Goal: Use online tool/utility: Utilize a website feature to perform a specific function

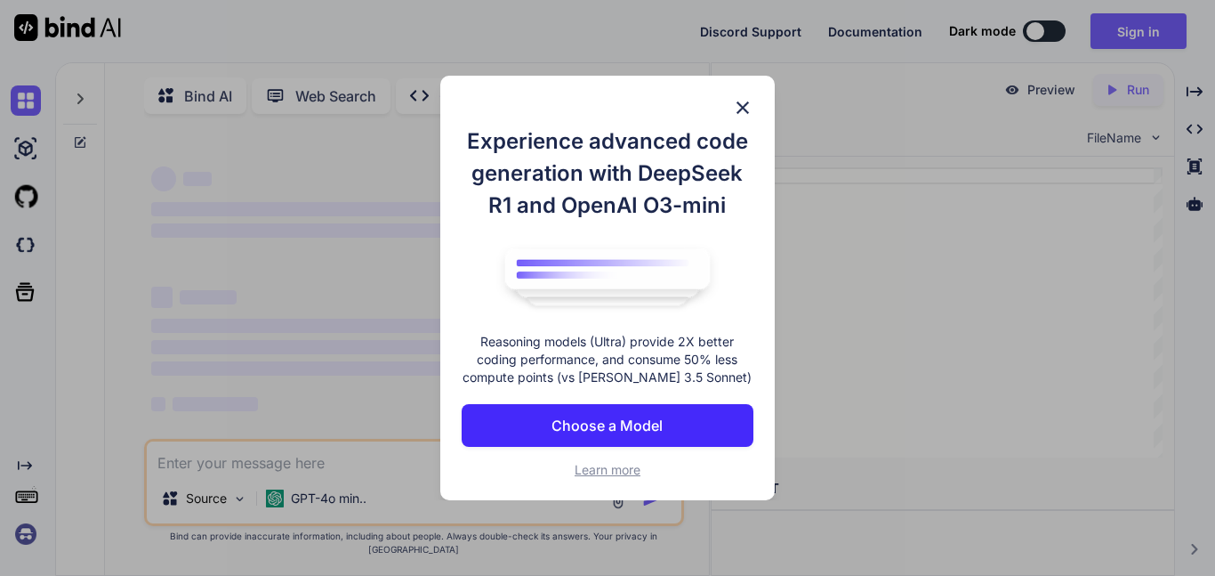
click at [740, 99] on img at bounding box center [742, 107] width 21 height 21
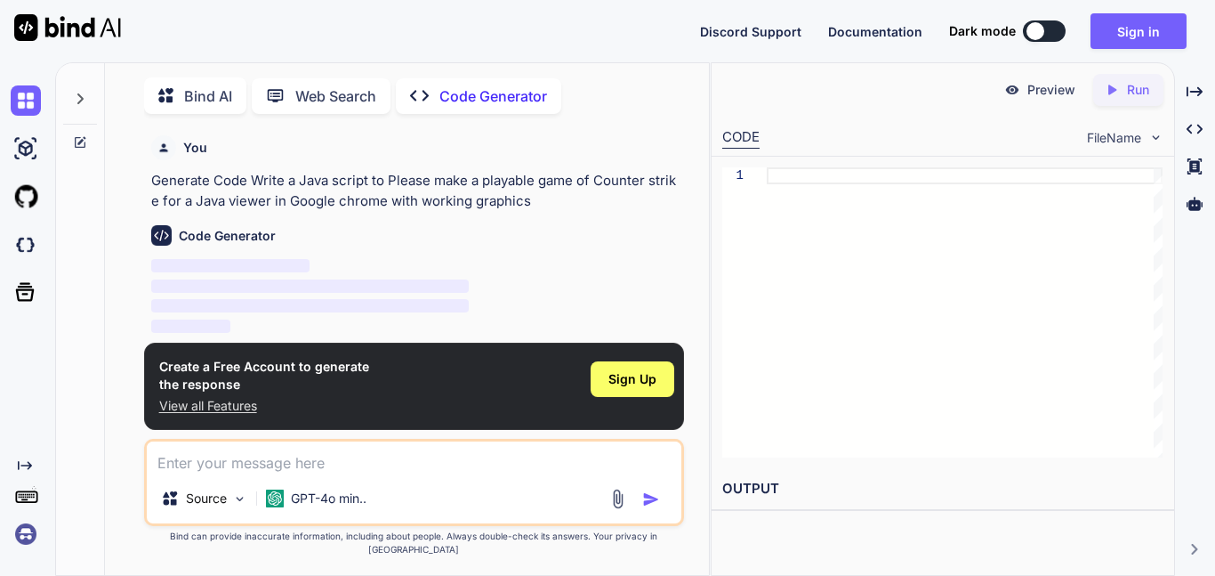
scroll to position [7, 0]
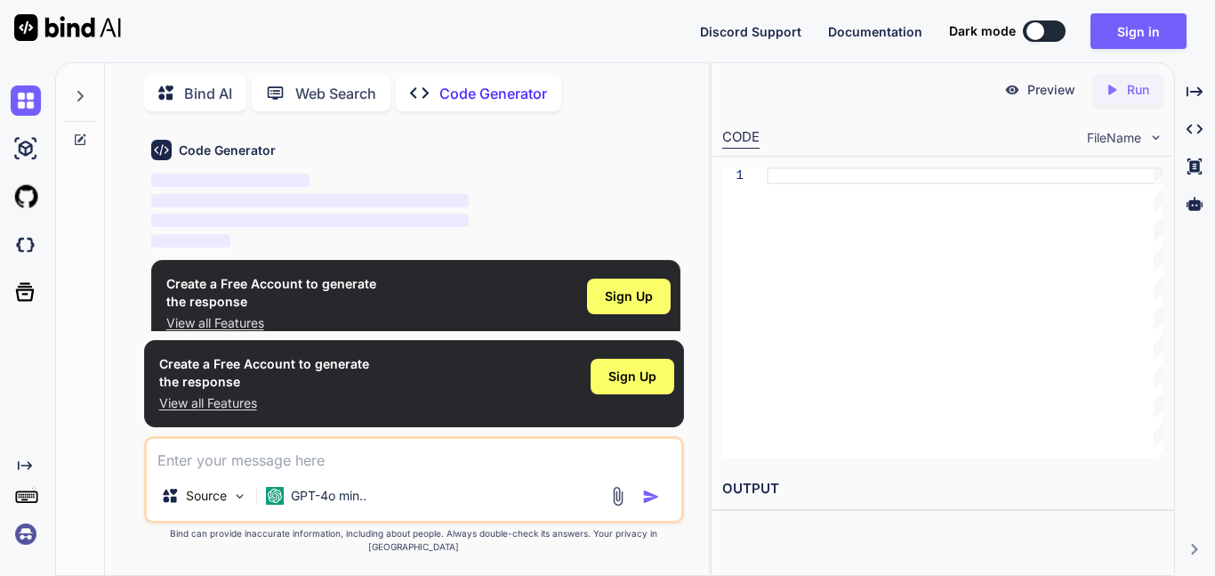
click at [183, 471] on textarea at bounding box center [414, 455] width 535 height 32
paste textarea "Please make a playable game of Counter strike for an HTML viewer in Google chro…"
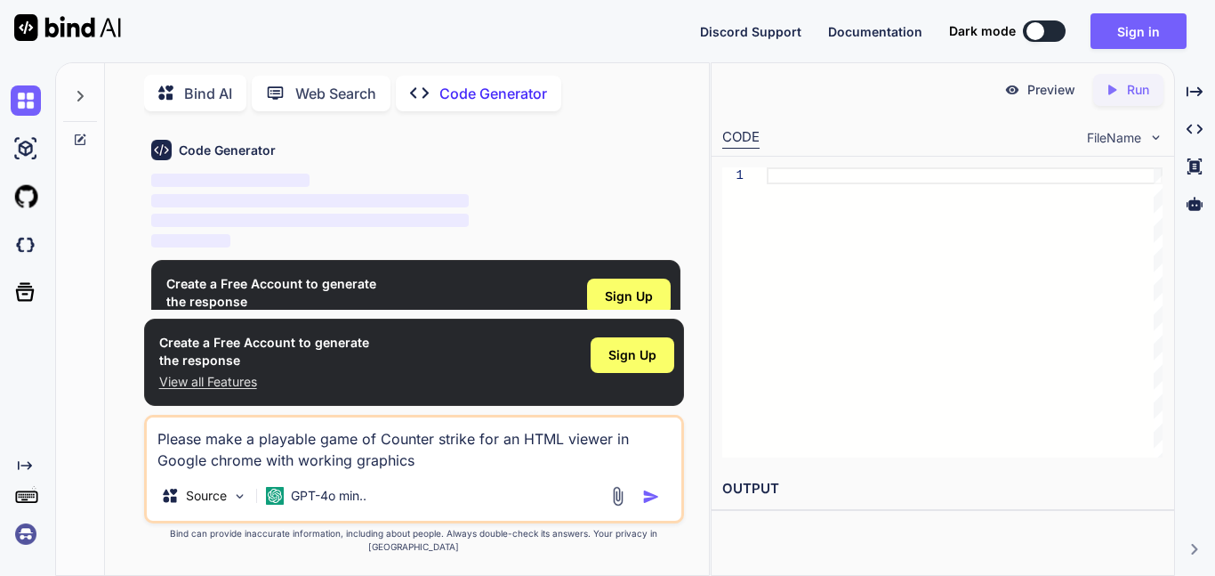
type textarea "Please make a playable game of Counter strike for an HTML viewer in Google chro…"
click at [656, 505] on img "button" at bounding box center [651, 497] width 18 height 18
click at [319, 504] on p "GPT-4o min.." at bounding box center [329, 496] width 76 height 18
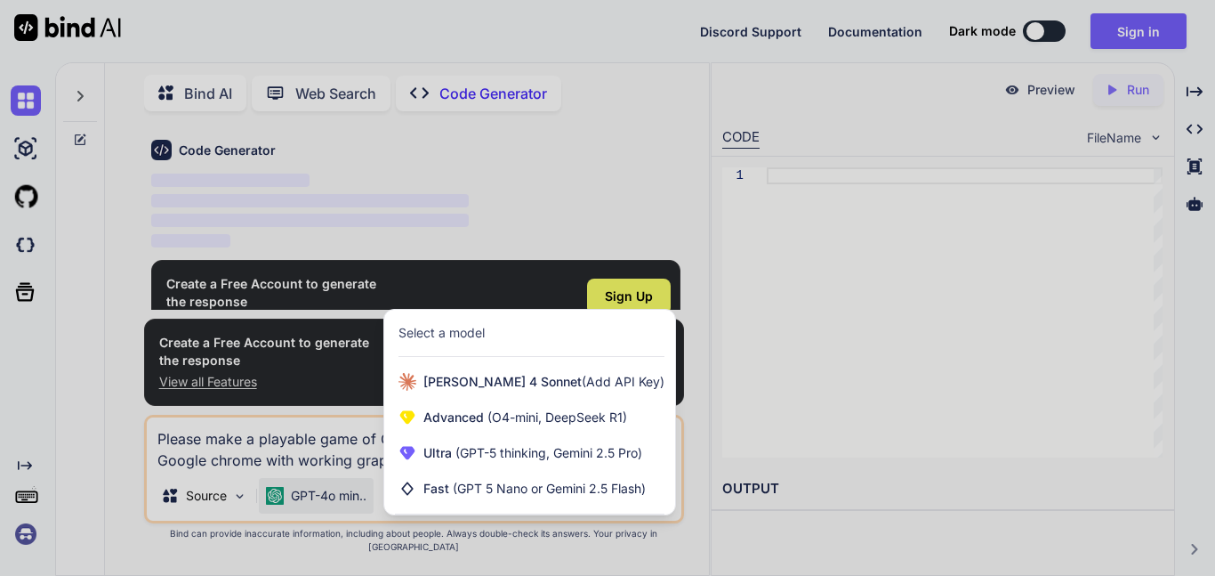
click at [321, 504] on div at bounding box center [607, 288] width 1215 height 576
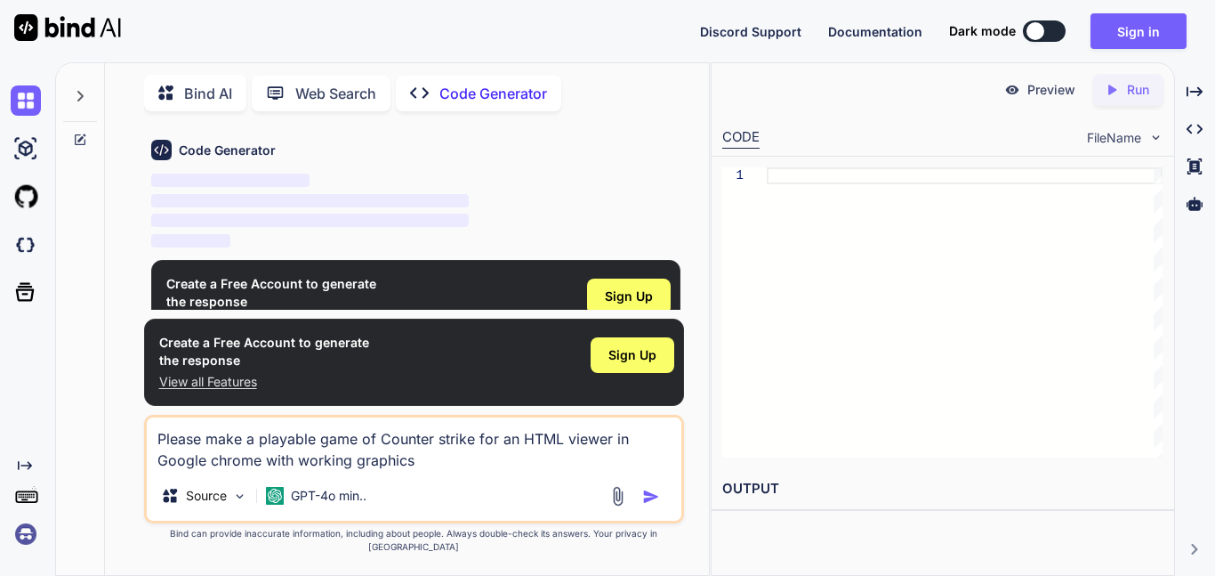
click at [418, 471] on textarea "Please make a playable game of Counter strike for an HTML viewer in Google chro…" at bounding box center [414, 443] width 535 height 53
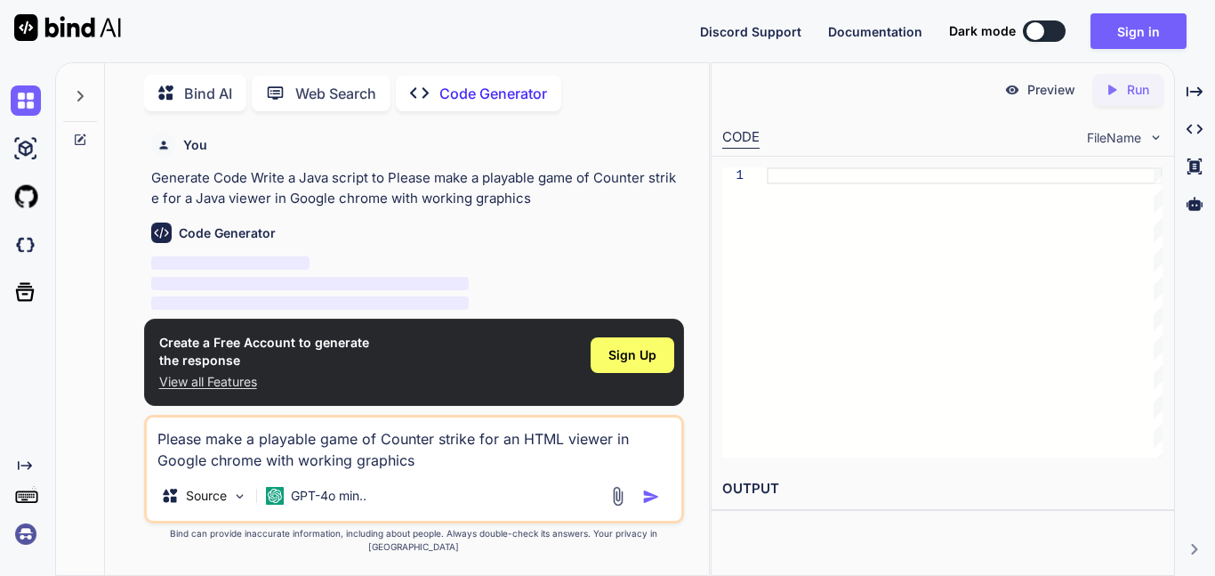
scroll to position [116, 0]
